Goal: Transaction & Acquisition: Purchase product/service

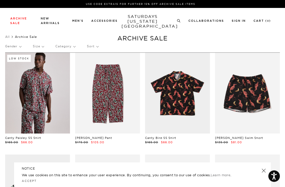
click at [263, 176] on div "NOTICE We use cookies on this site to enhance your user experience. By continui…" at bounding box center [142, 175] width 257 height 25
click at [60, 47] on p "Category" at bounding box center [65, 46] width 20 height 12
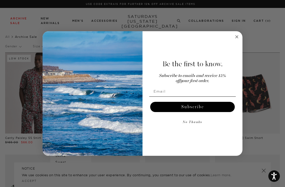
click at [236, 37] on icon "Close dialog" at bounding box center [236, 37] width 3 height 3
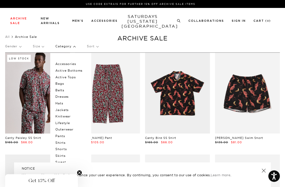
click at [58, 146] on p "Shorts" at bounding box center [70, 149] width 31 height 7
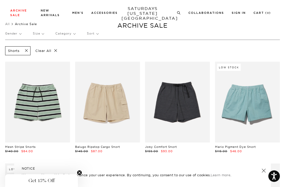
scroll to position [28, 0]
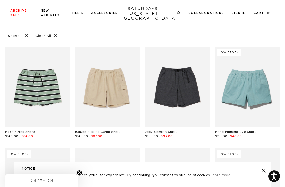
click at [264, 174] on link at bounding box center [263, 170] width 7 height 7
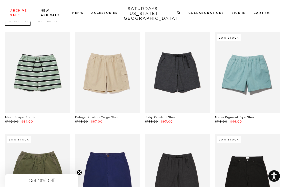
scroll to position [43, 0]
click at [88, 80] on link at bounding box center [107, 72] width 65 height 81
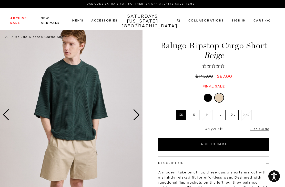
click at [209, 97] on div at bounding box center [208, 98] width 8 height 8
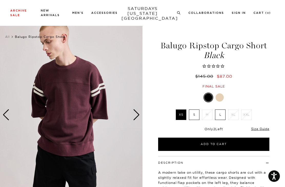
scroll to position [52, 0]
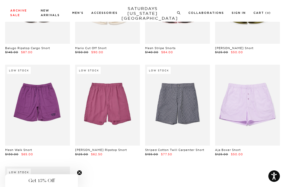
scroll to position [318, 0]
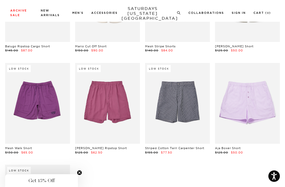
click at [81, 134] on link at bounding box center [107, 103] width 65 height 81
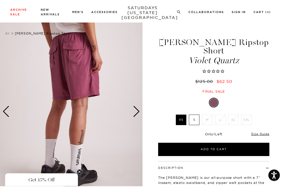
scroll to position [4, 0]
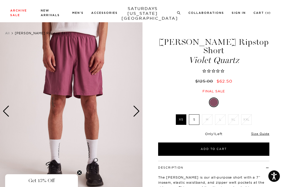
click at [256, 132] on link "Size Guide" at bounding box center [260, 134] width 18 height 4
